Goal: Find specific page/section: Find specific page/section

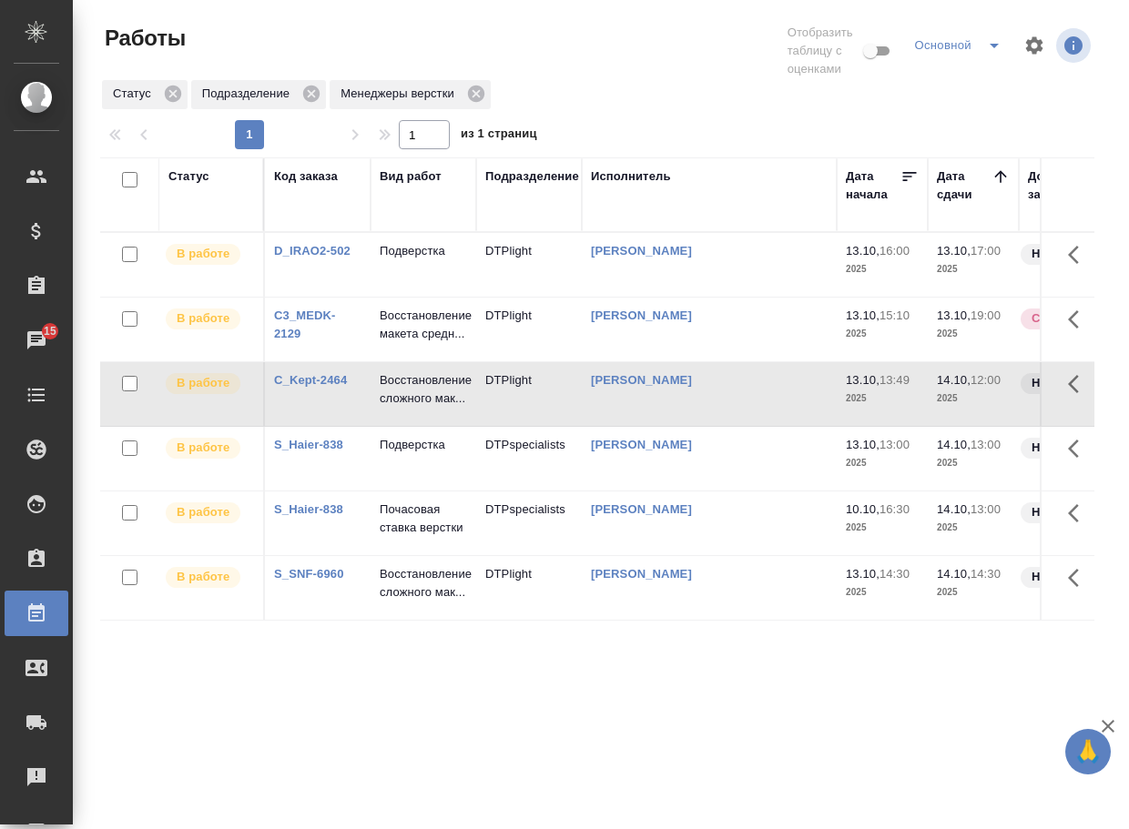
click at [428, 255] on p "Подверстка" at bounding box center [423, 251] width 87 height 18
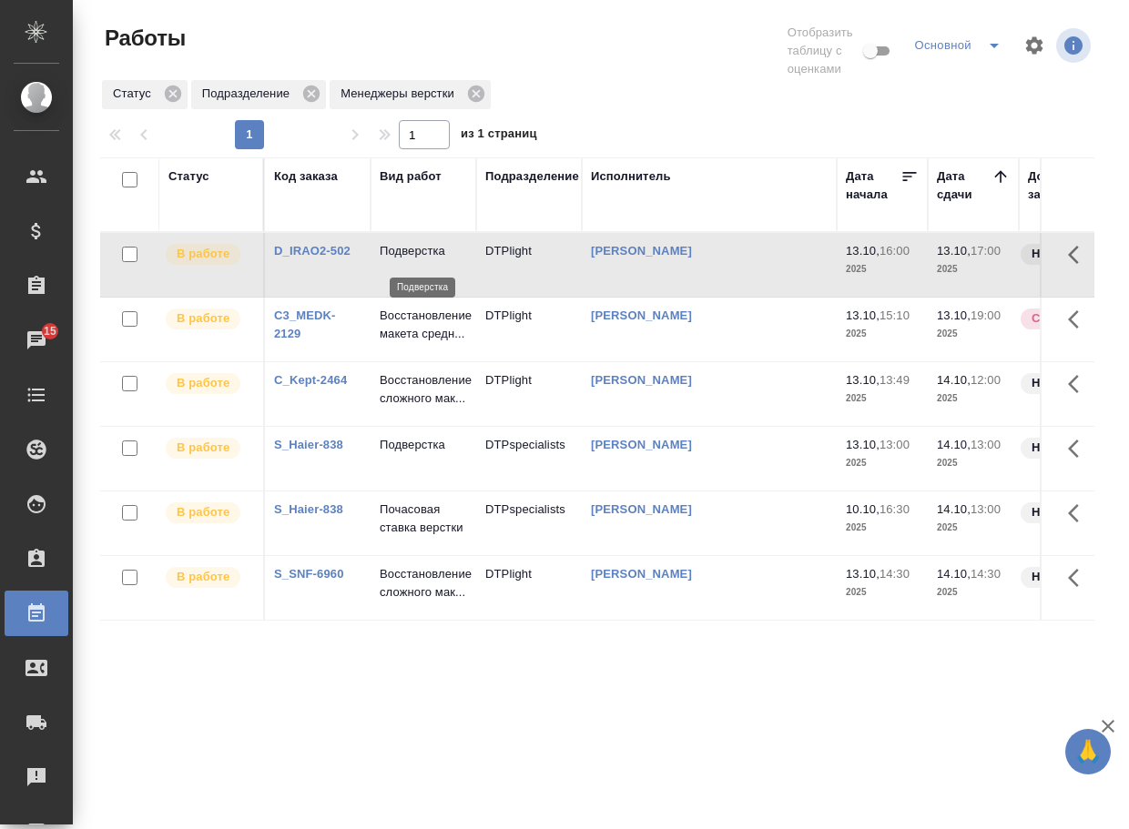
click at [428, 255] on p "Подверстка" at bounding box center [423, 251] width 87 height 18
click at [432, 258] on p "Подверстка" at bounding box center [423, 251] width 87 height 18
click at [412, 252] on p "Подверстка" at bounding box center [423, 251] width 87 height 18
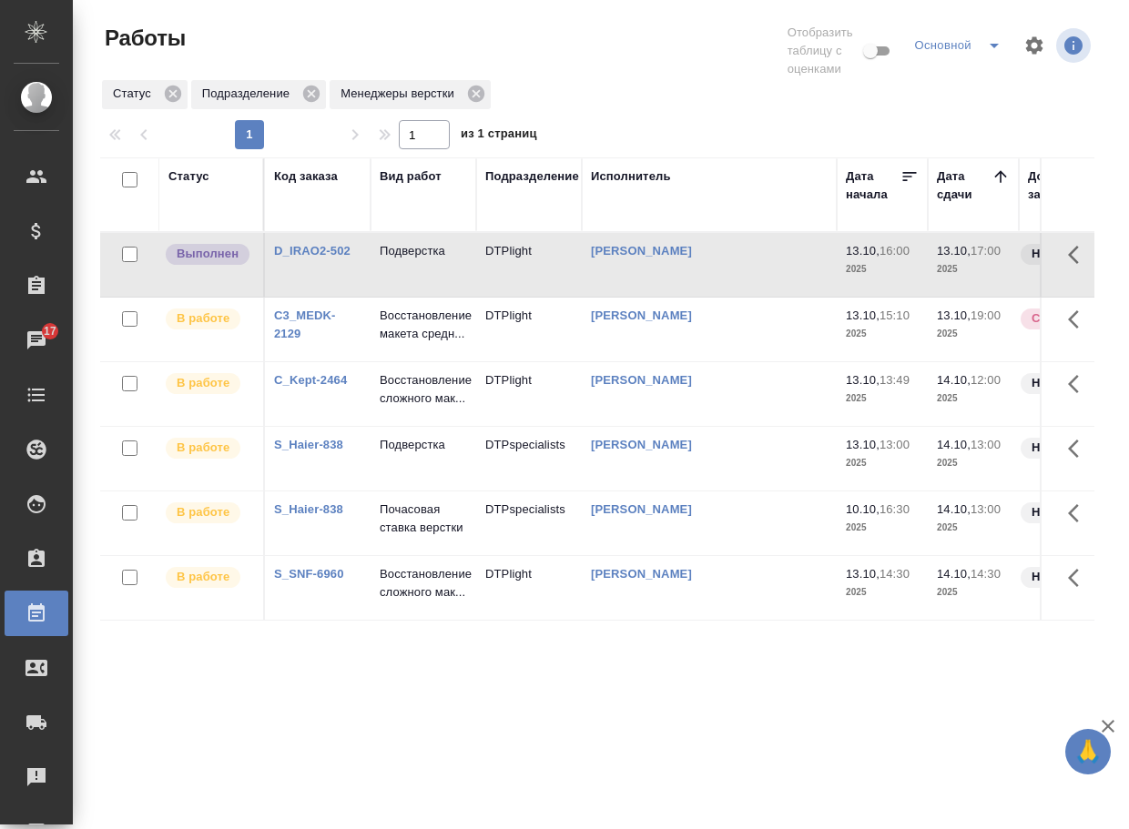
click at [429, 260] on p "Подверстка" at bounding box center [423, 251] width 87 height 18
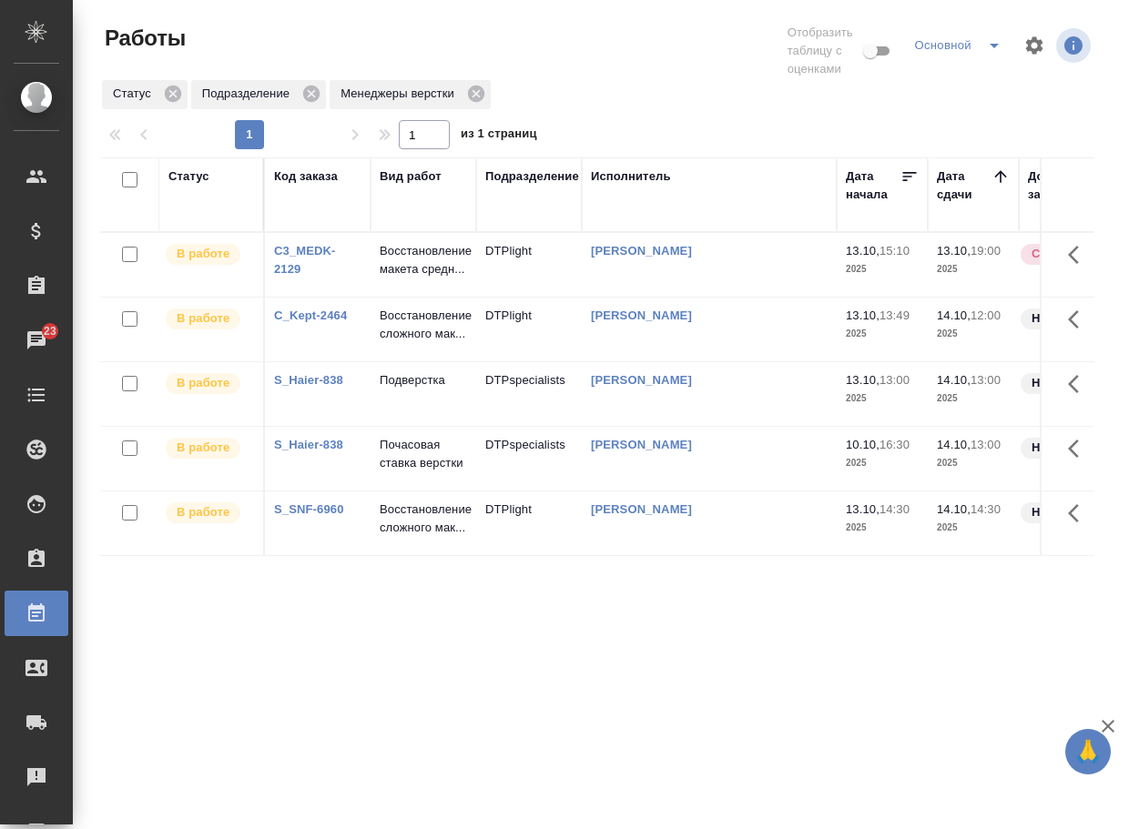
click at [415, 164] on th "Вид работ" at bounding box center [424, 195] width 106 height 75
